Goal: Navigation & Orientation: Find specific page/section

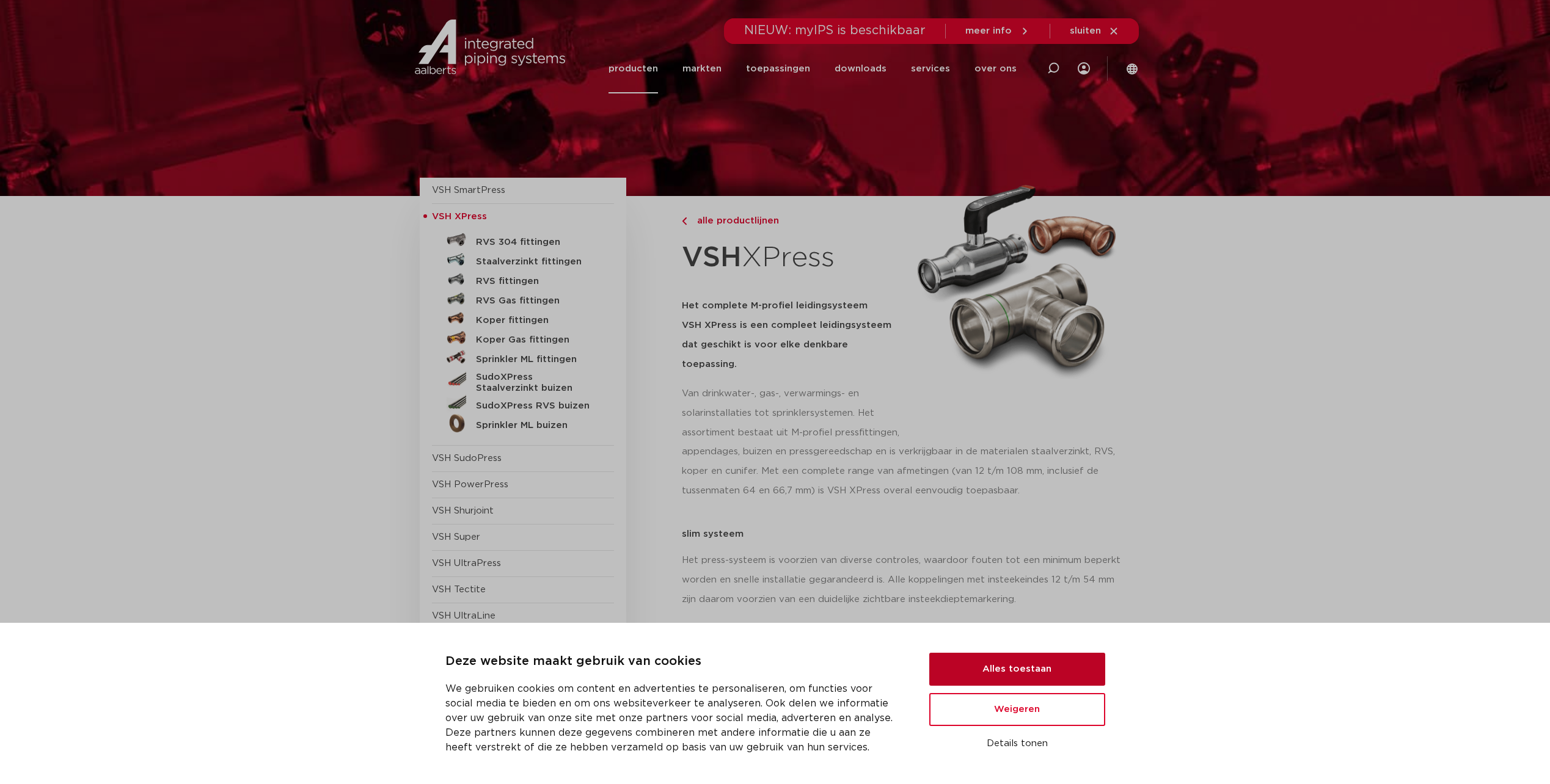
click at [1040, 669] on button "Alles toestaan" at bounding box center [1017, 669] width 176 height 33
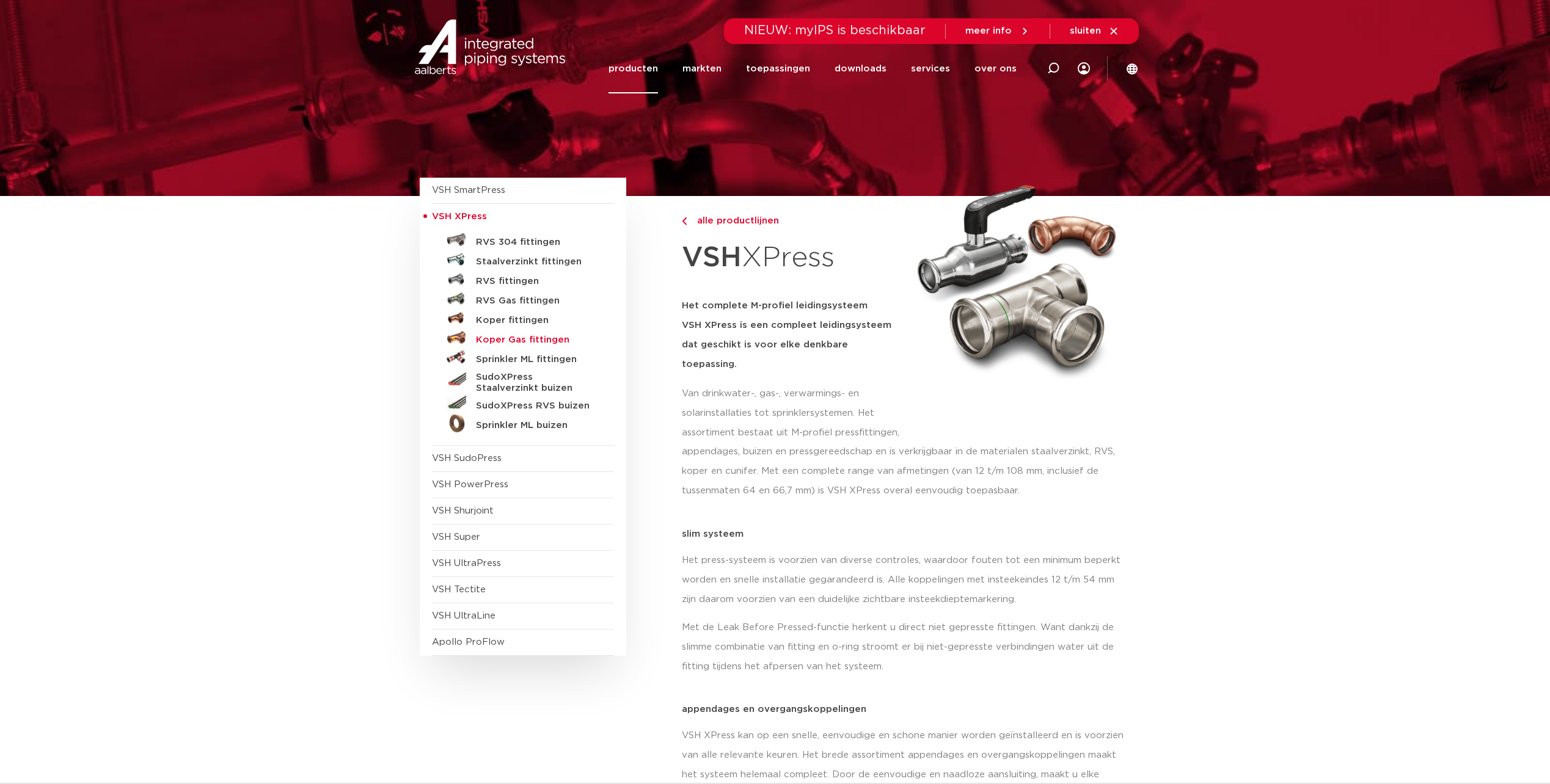
click at [489, 337] on h5 "Koper Gas fittingen" at bounding box center [537, 340] width 121 height 11
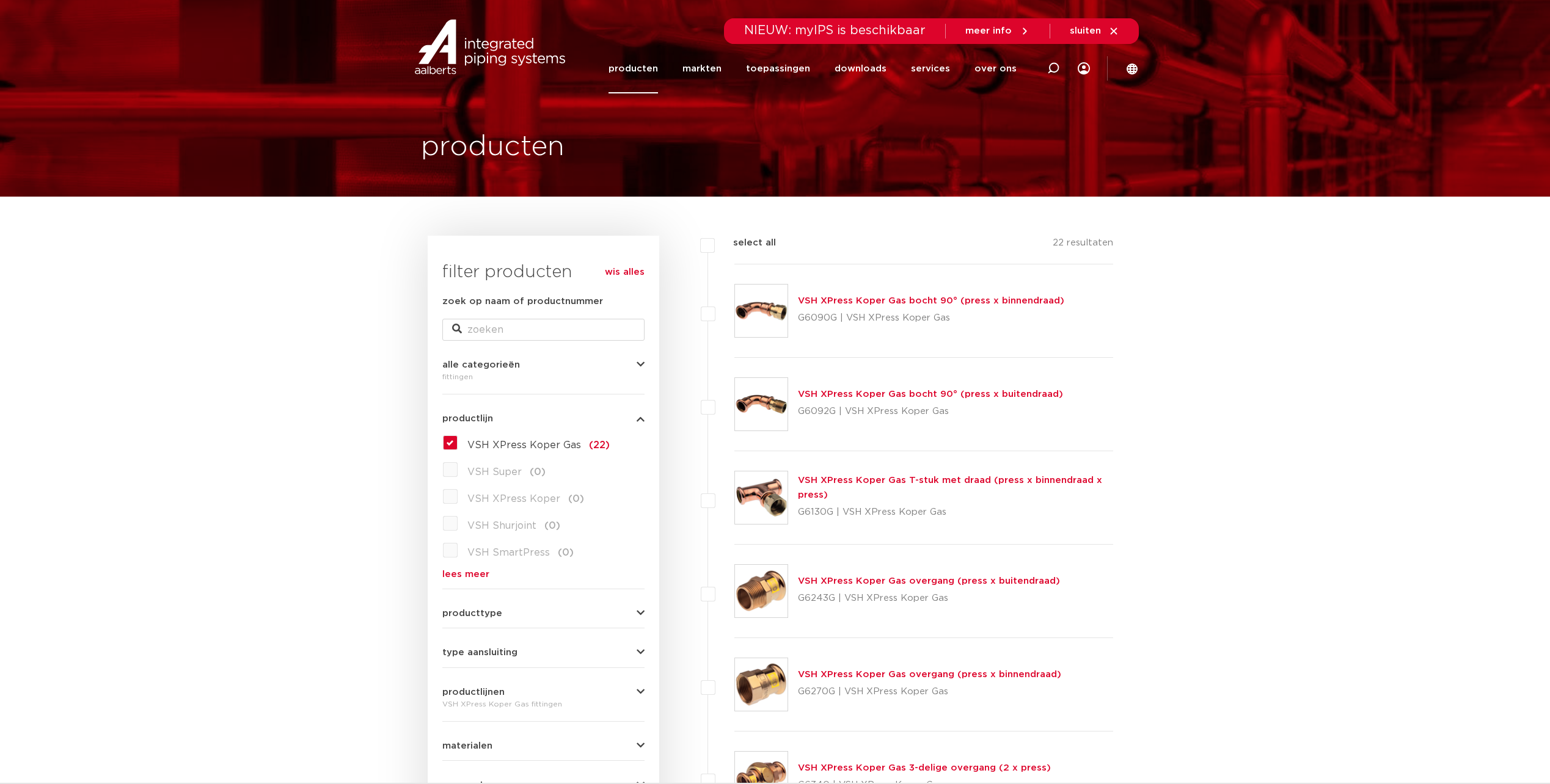
click at [643, 66] on link "producten" at bounding box center [633, 68] width 50 height 50
